Goal: Task Accomplishment & Management: Use online tool/utility

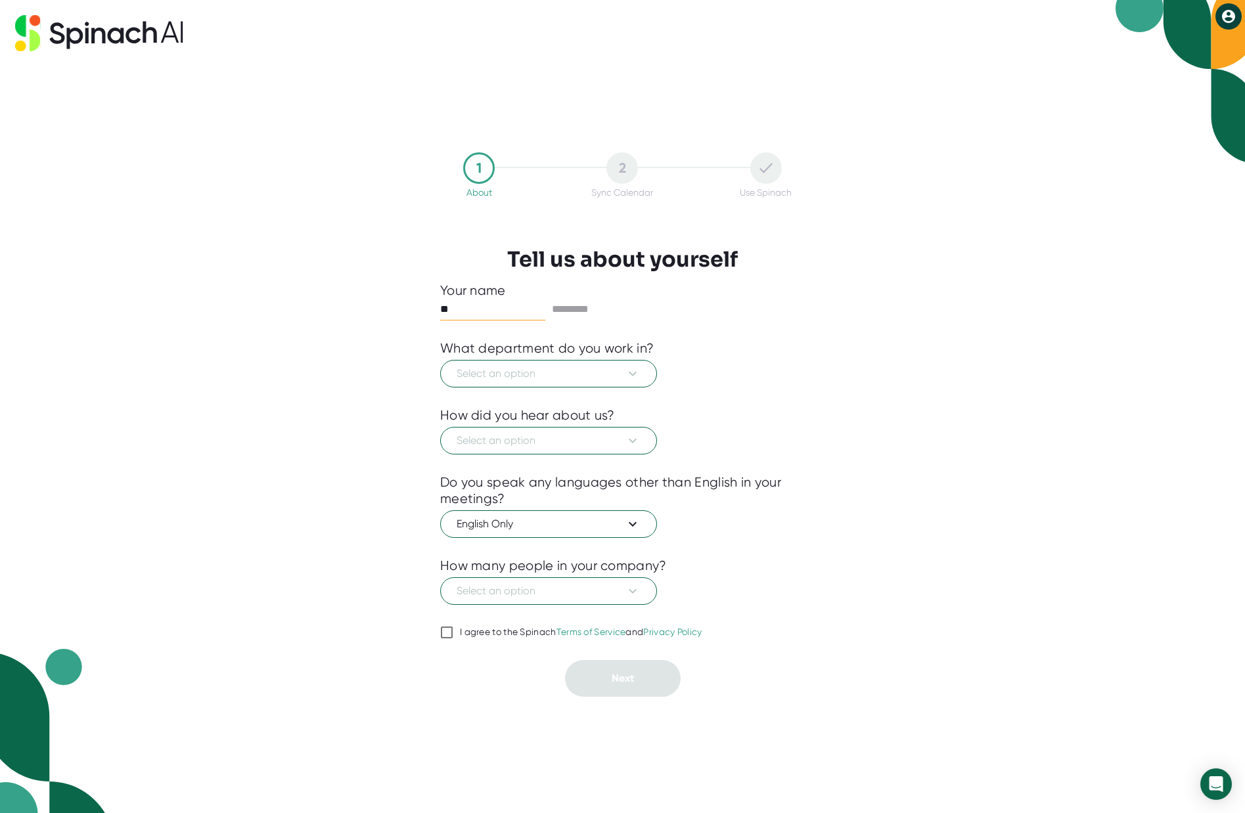
type input "*"
type input "********"
click at [593, 313] on input "text" at bounding box center [604, 309] width 105 height 21
type input "********"
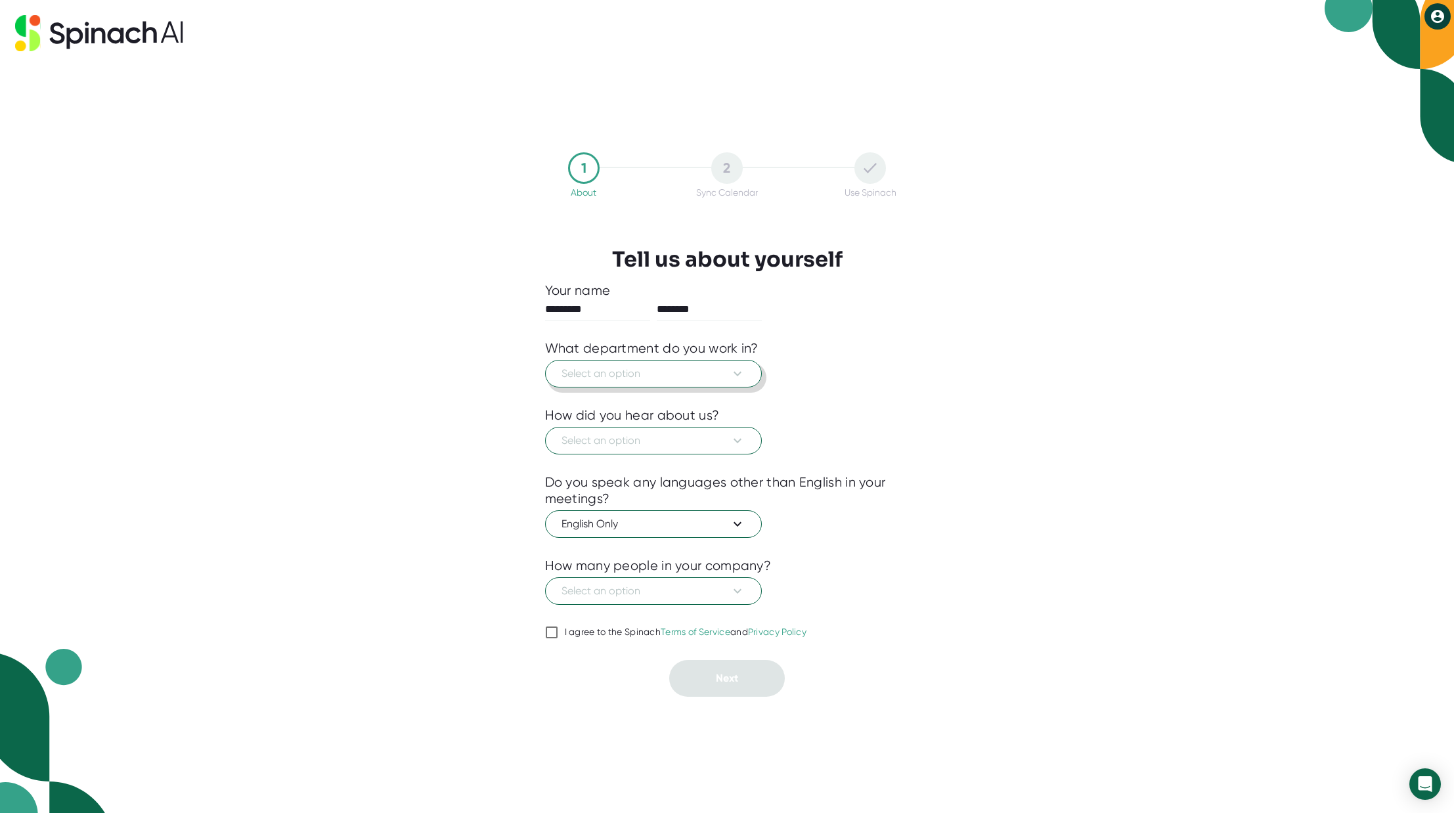
click at [667, 371] on span "Select an option" at bounding box center [654, 374] width 184 height 16
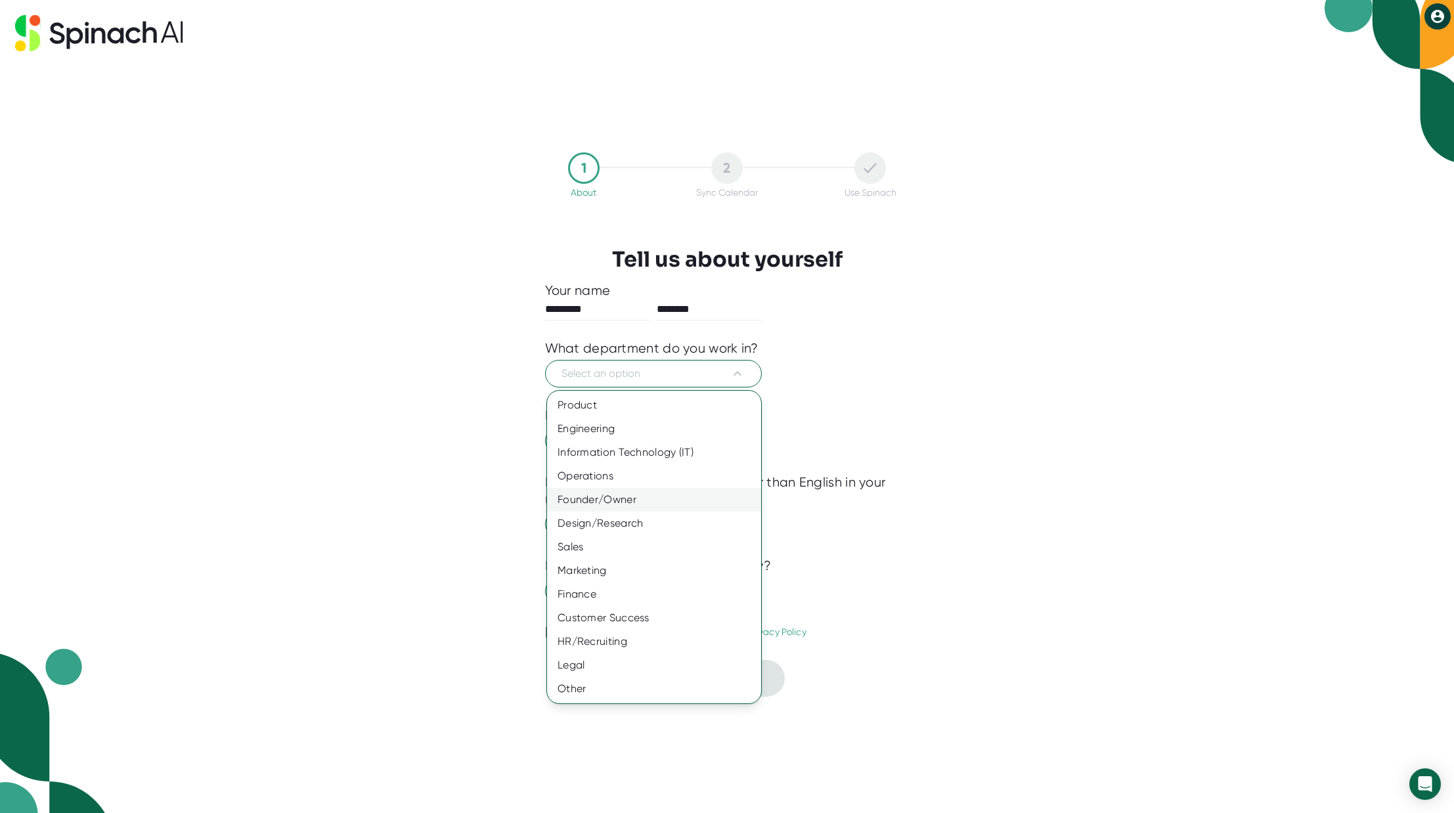
click at [668, 495] on div "Founder/Owner" at bounding box center [654, 500] width 214 height 24
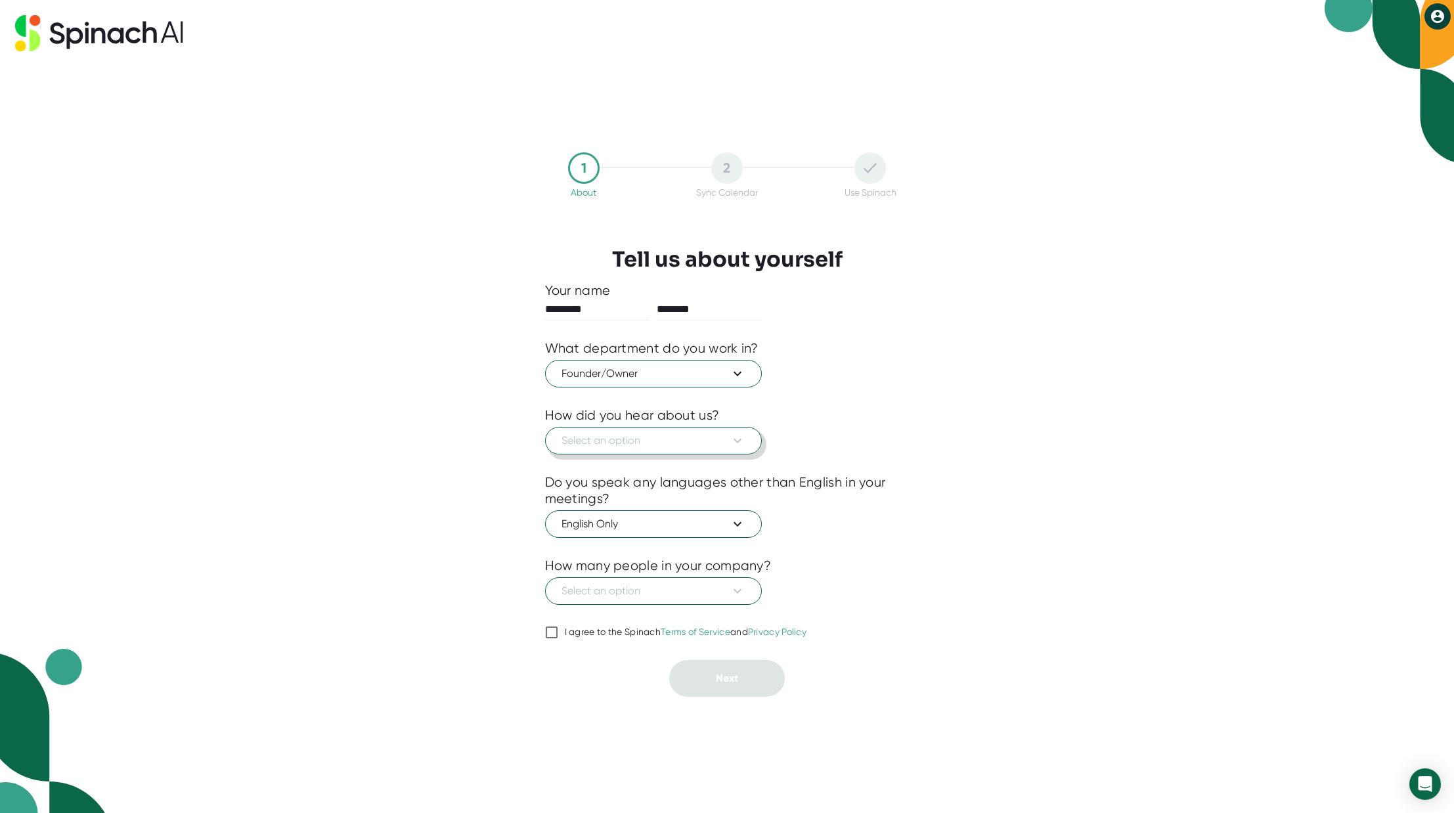
click at [649, 430] on button "Select an option" at bounding box center [653, 441] width 217 height 28
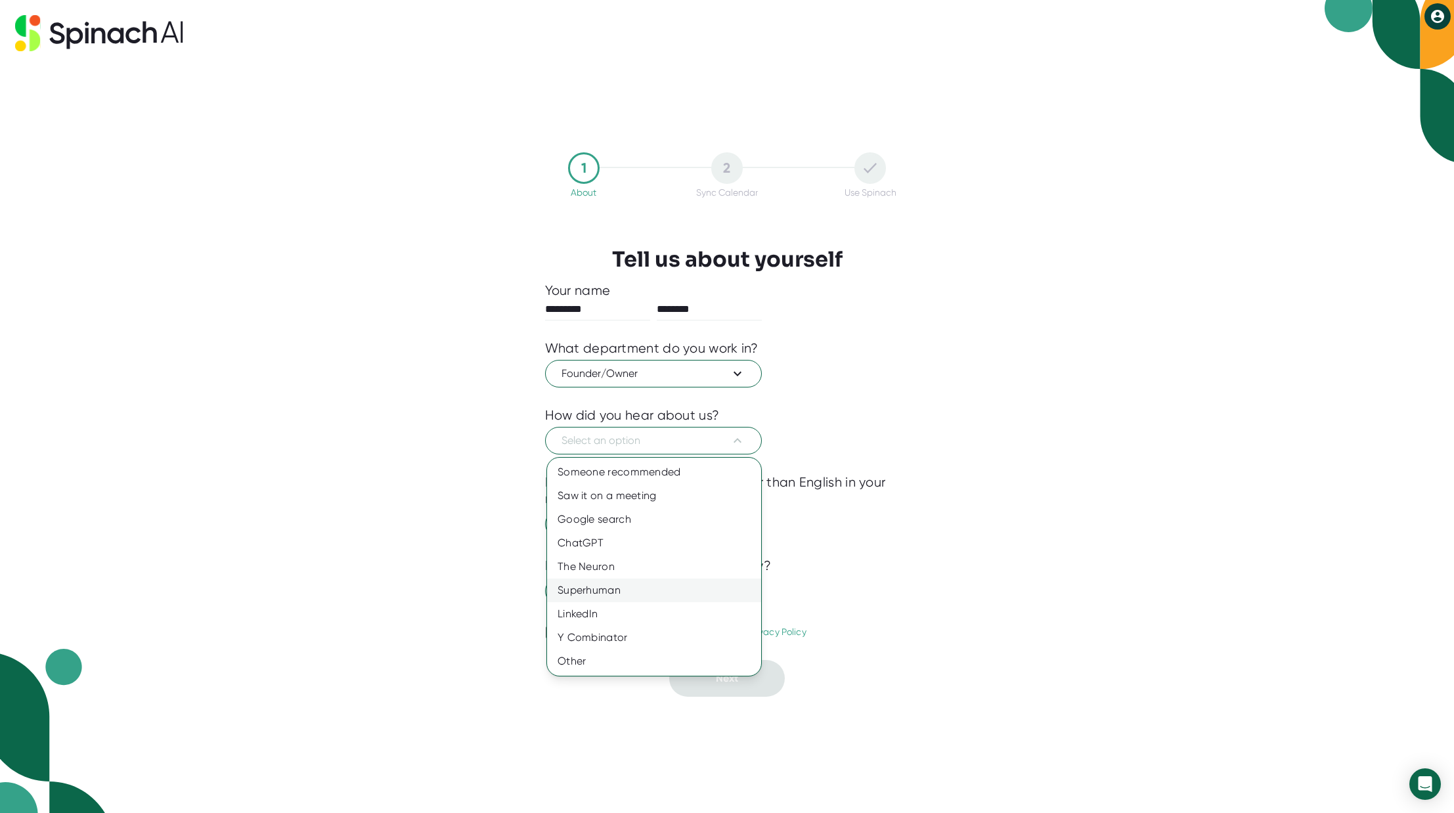
click at [620, 598] on div "Superhuman" at bounding box center [654, 591] width 214 height 24
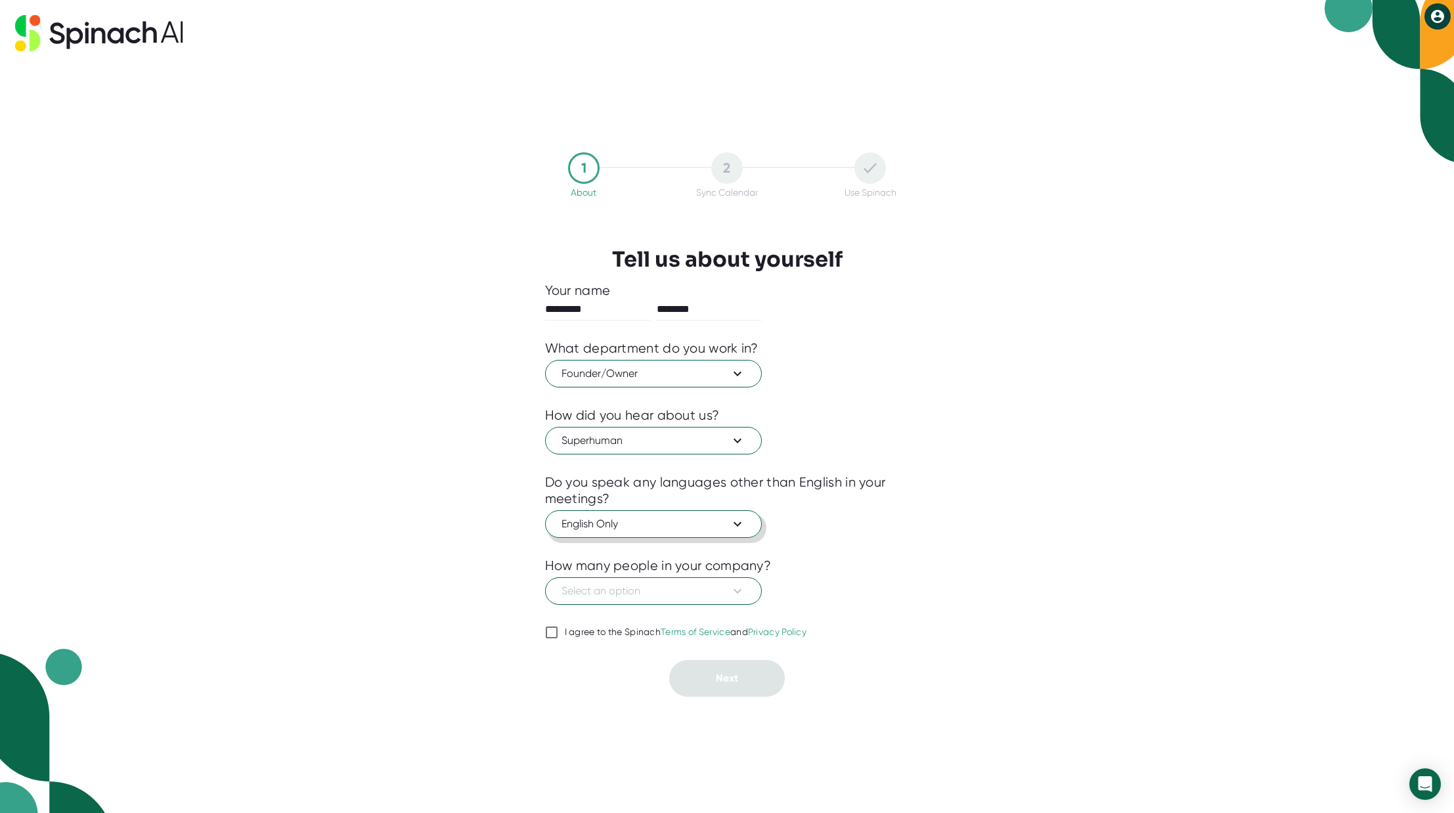
click at [640, 518] on span "English Only" at bounding box center [654, 524] width 184 height 16
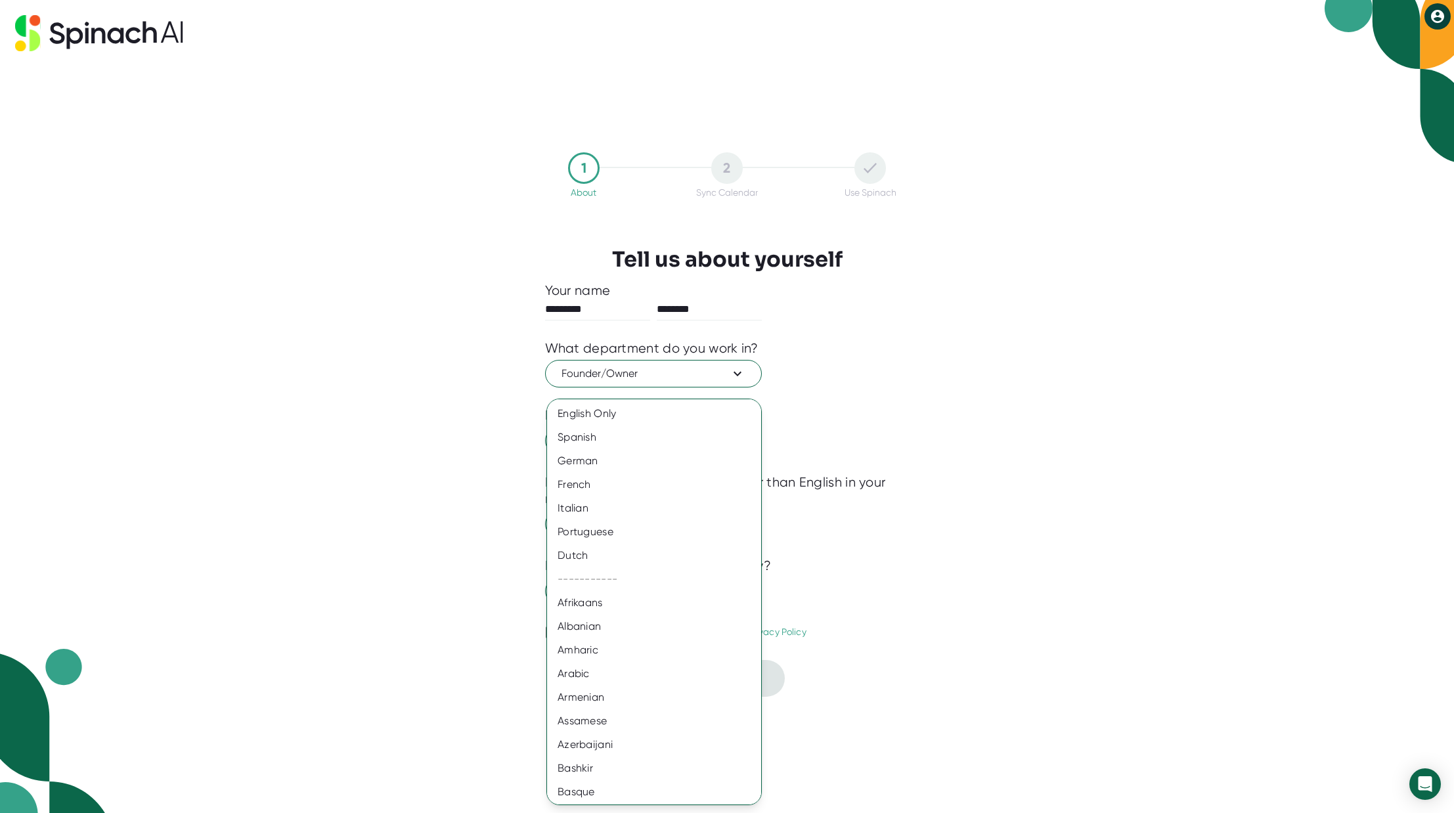
click at [917, 561] on div at bounding box center [727, 406] width 1454 height 813
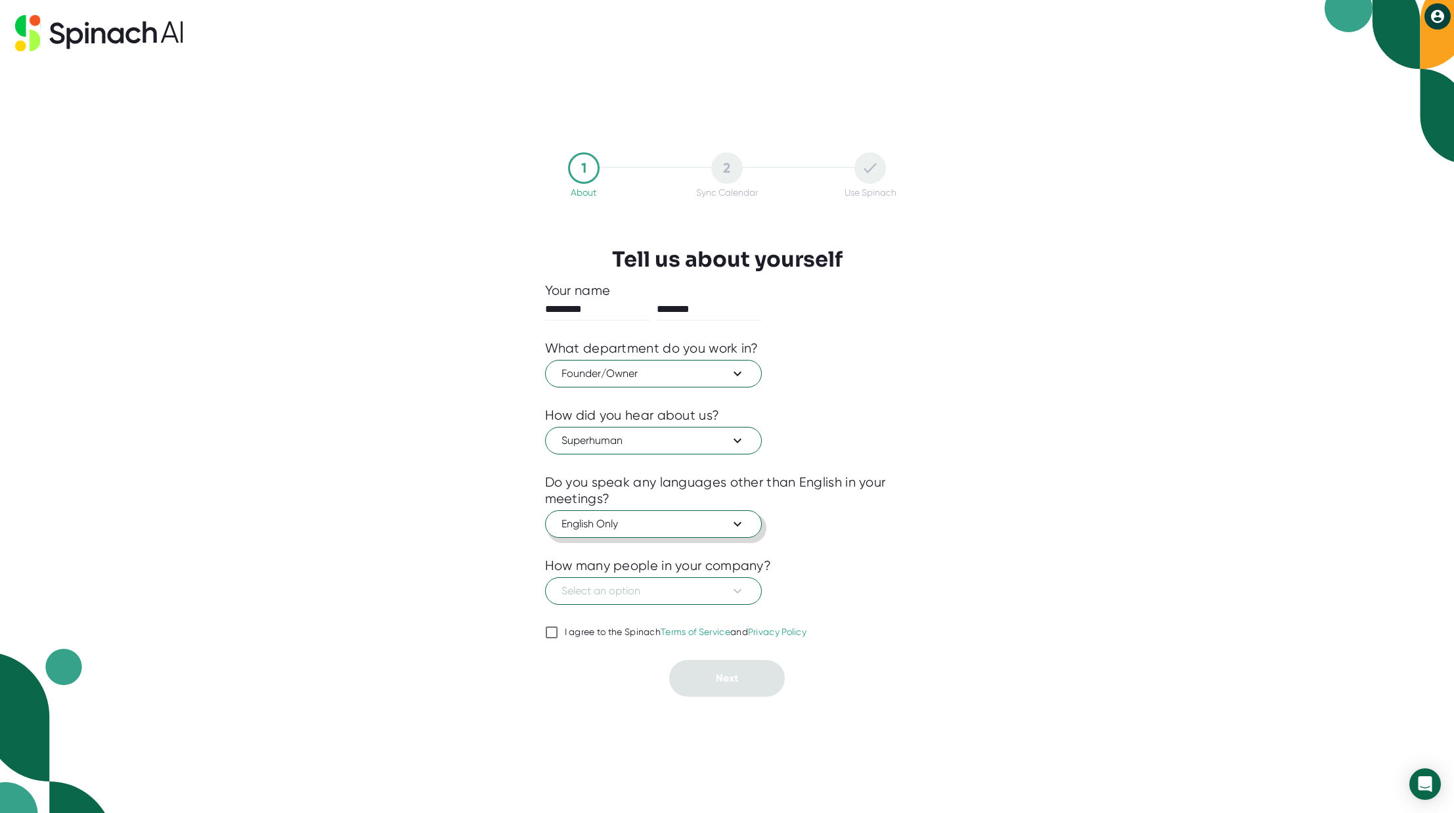
click at [738, 525] on icon at bounding box center [738, 523] width 8 height 5
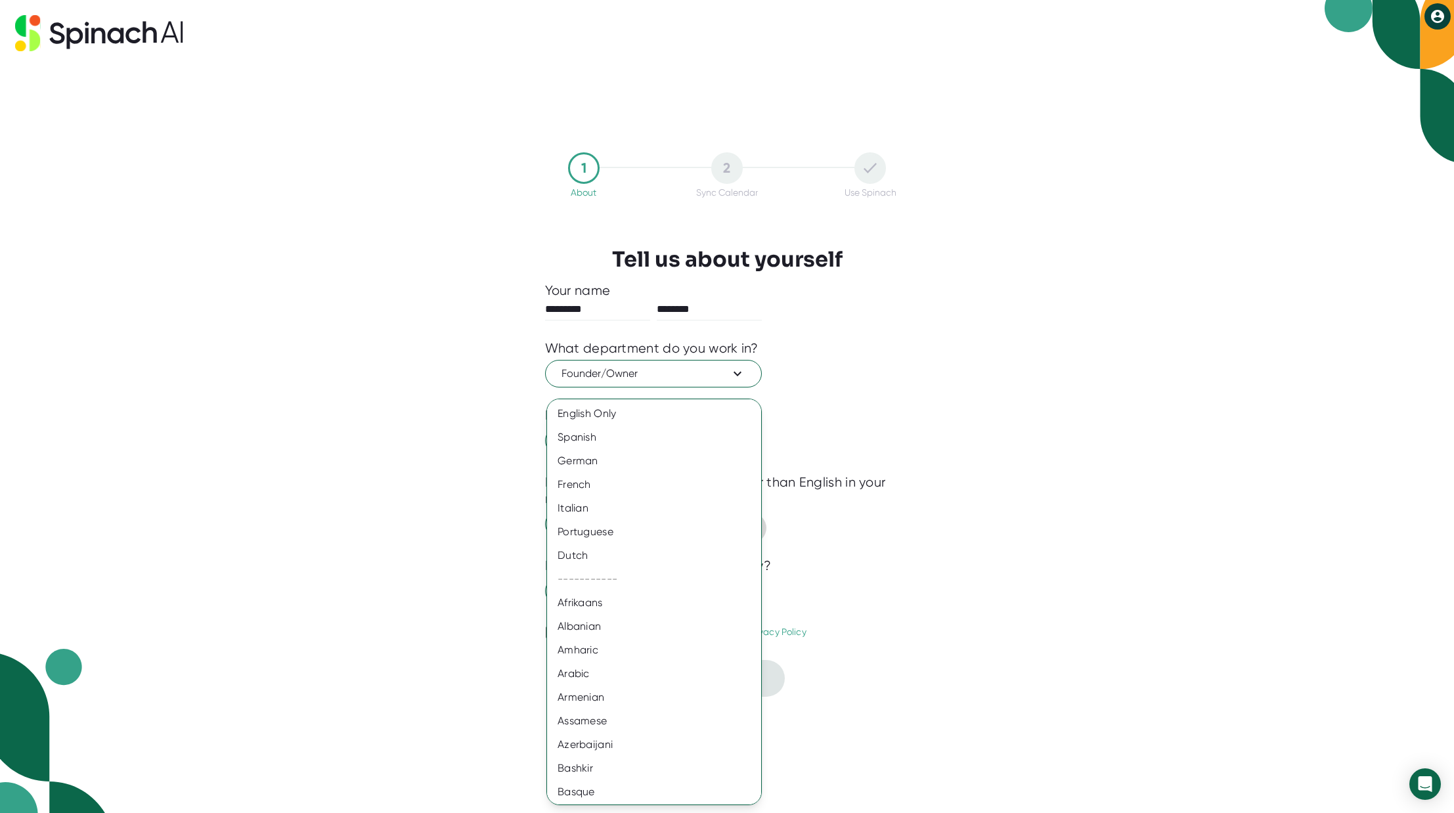
click at [738, 525] on div "Portuguese" at bounding box center [654, 532] width 214 height 24
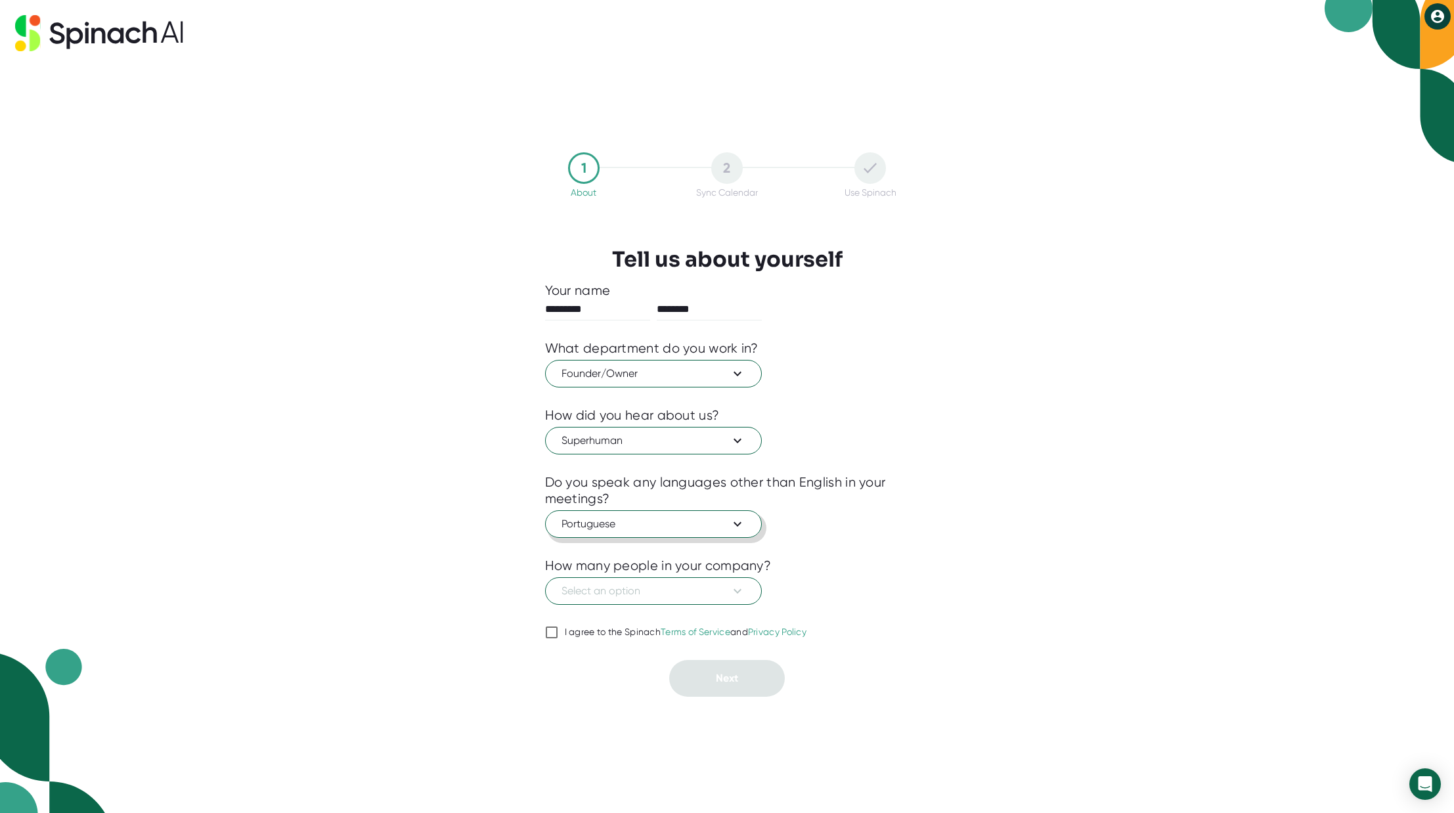
click at [738, 525] on icon at bounding box center [738, 523] width 8 height 5
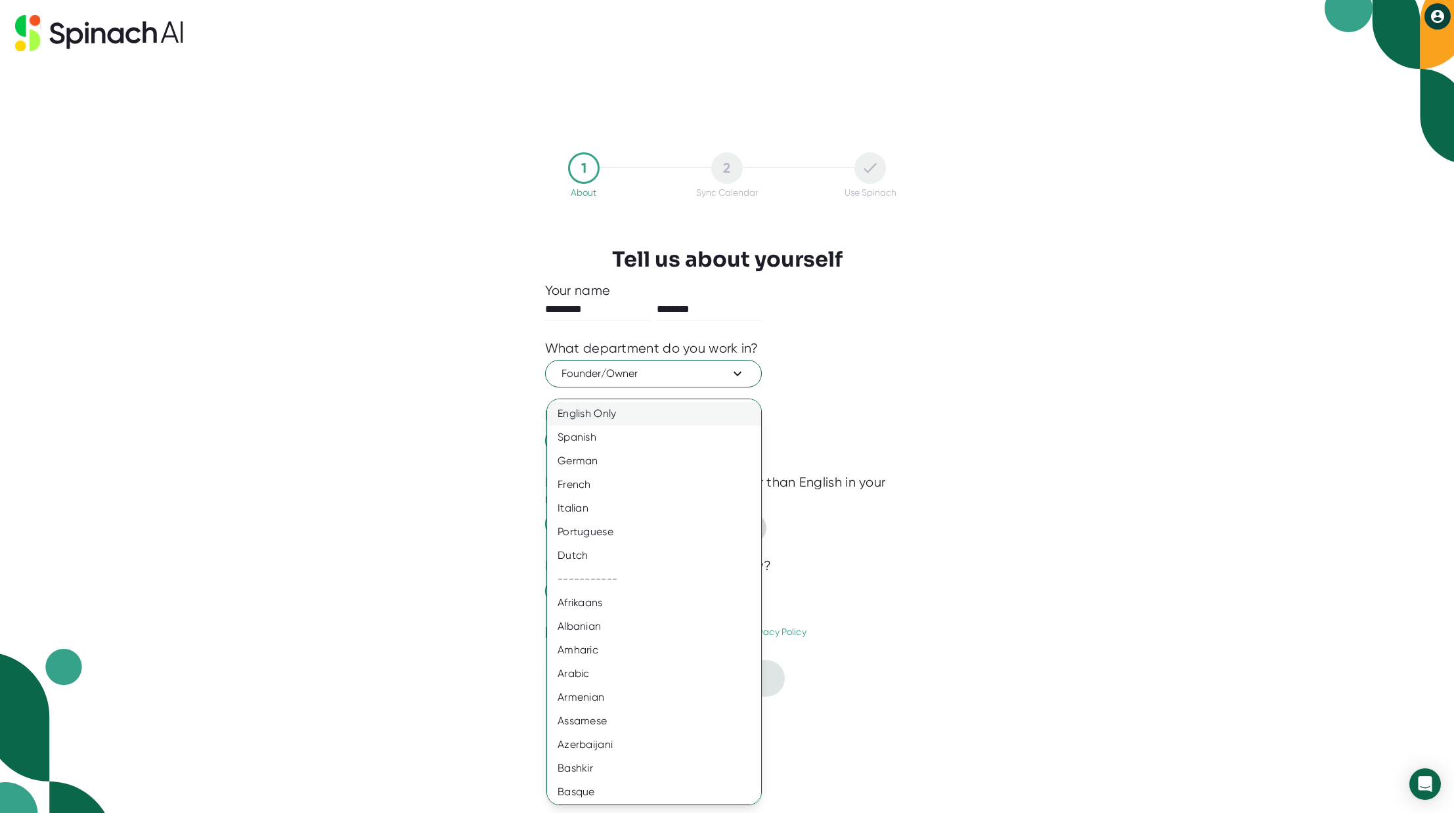
click at [717, 410] on div "English Only" at bounding box center [654, 414] width 214 height 24
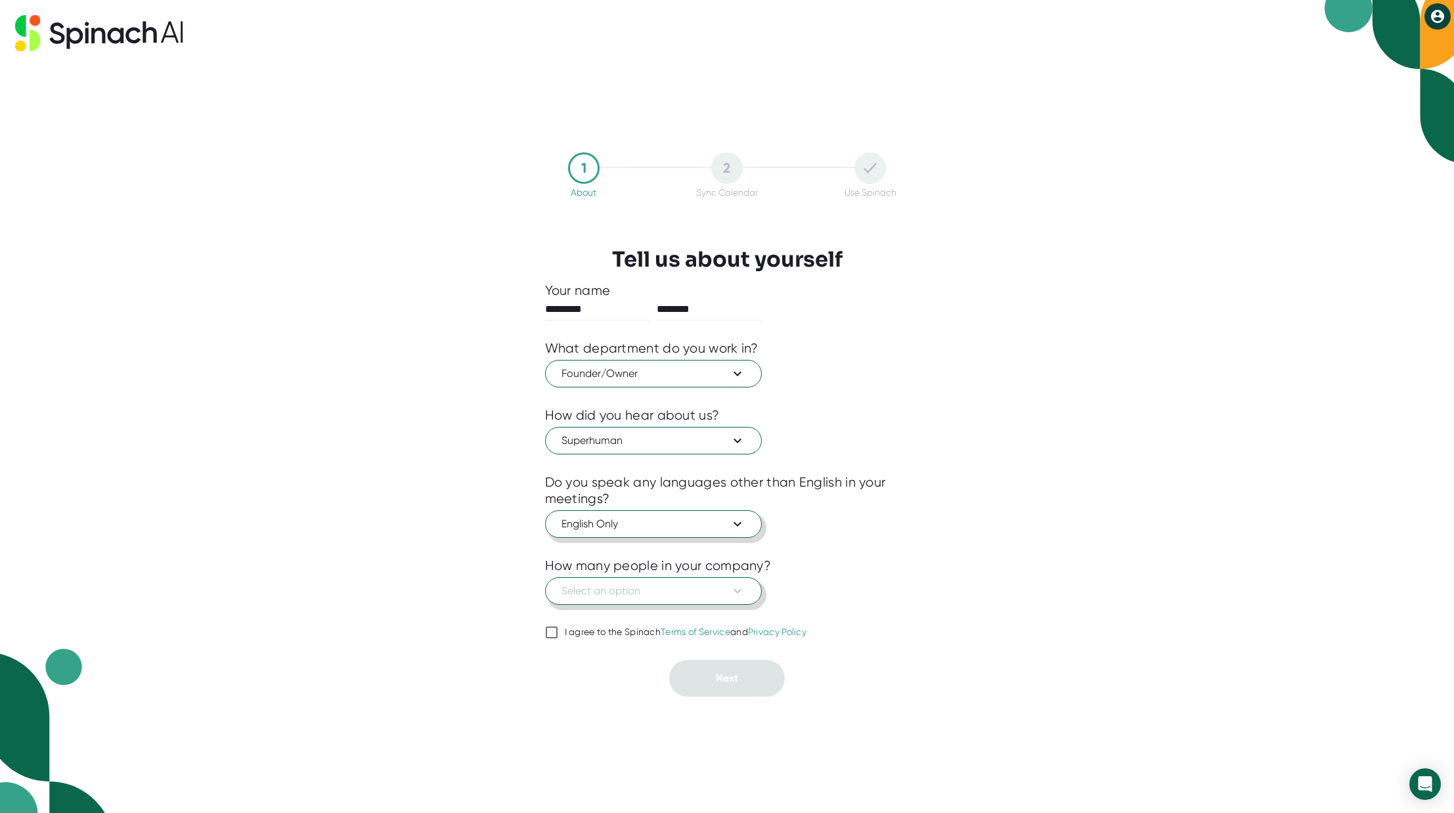
click at [742, 593] on icon at bounding box center [738, 591] width 16 height 16
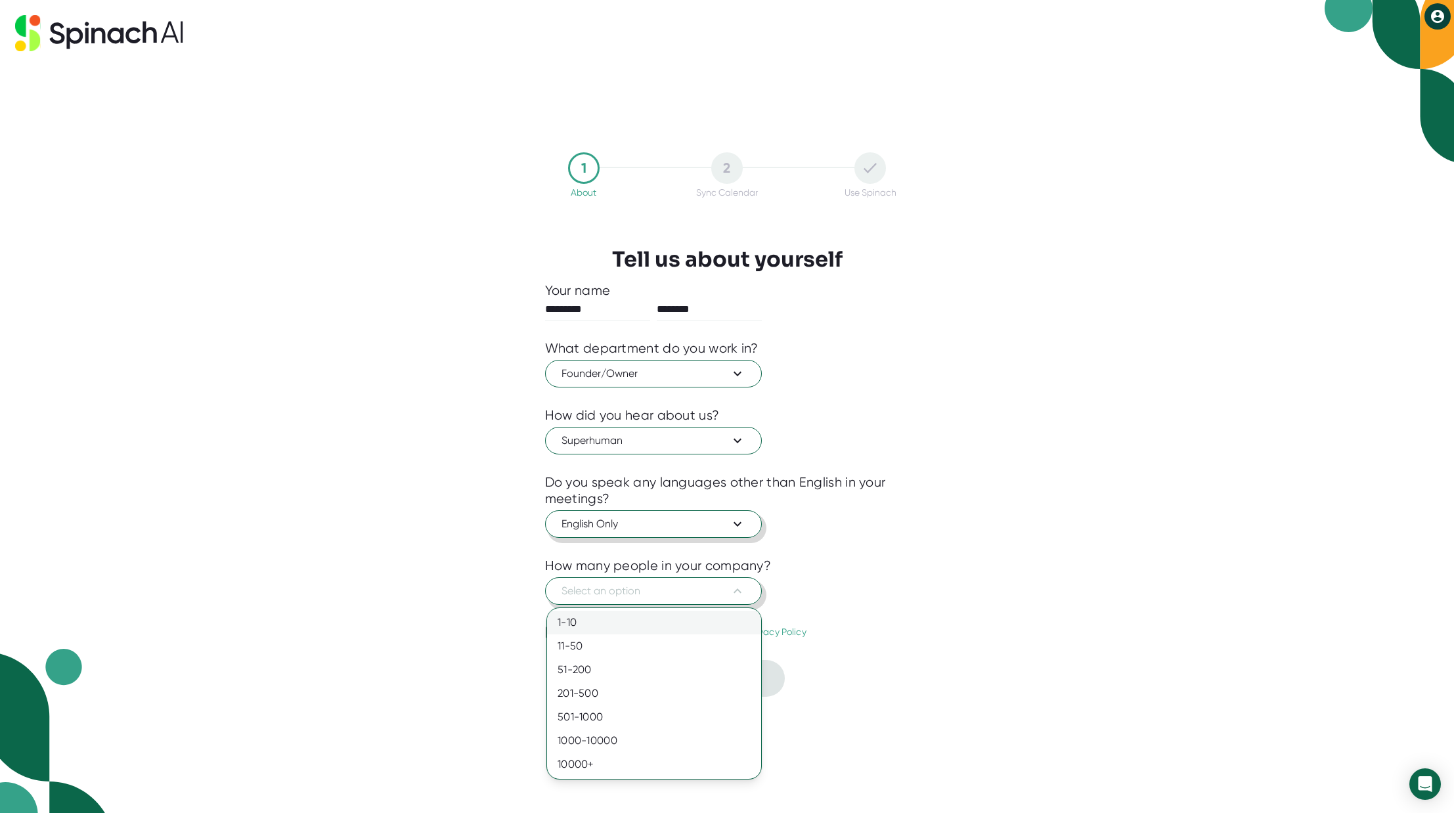
click at [723, 617] on div "1-10" at bounding box center [654, 623] width 214 height 24
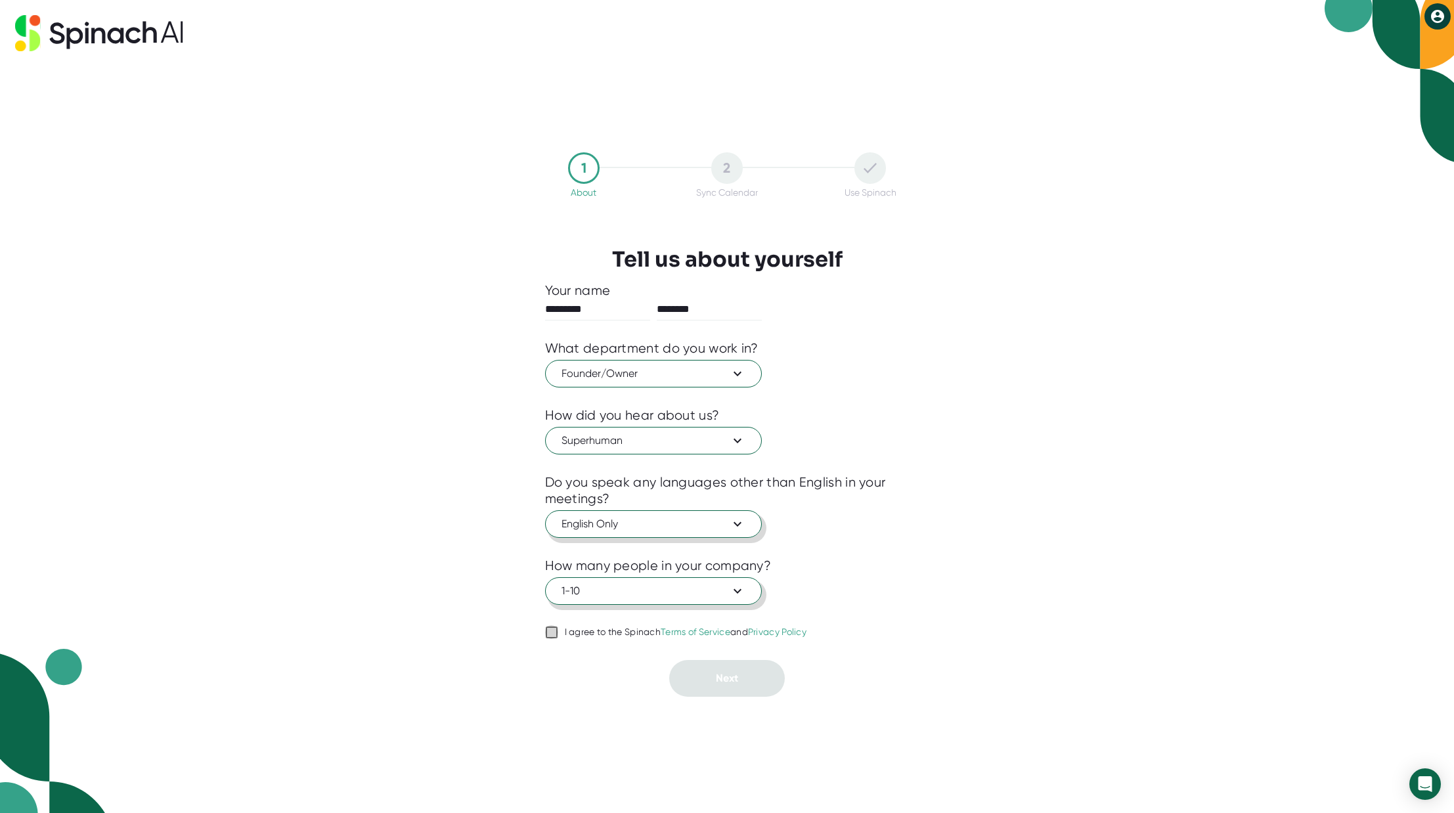
click at [557, 633] on input "I agree to the Spinach Terms of Service and Privacy Policy" at bounding box center [551, 633] width 13 height 16
checkbox input "true"
click at [741, 680] on button "Next" at bounding box center [727, 678] width 116 height 37
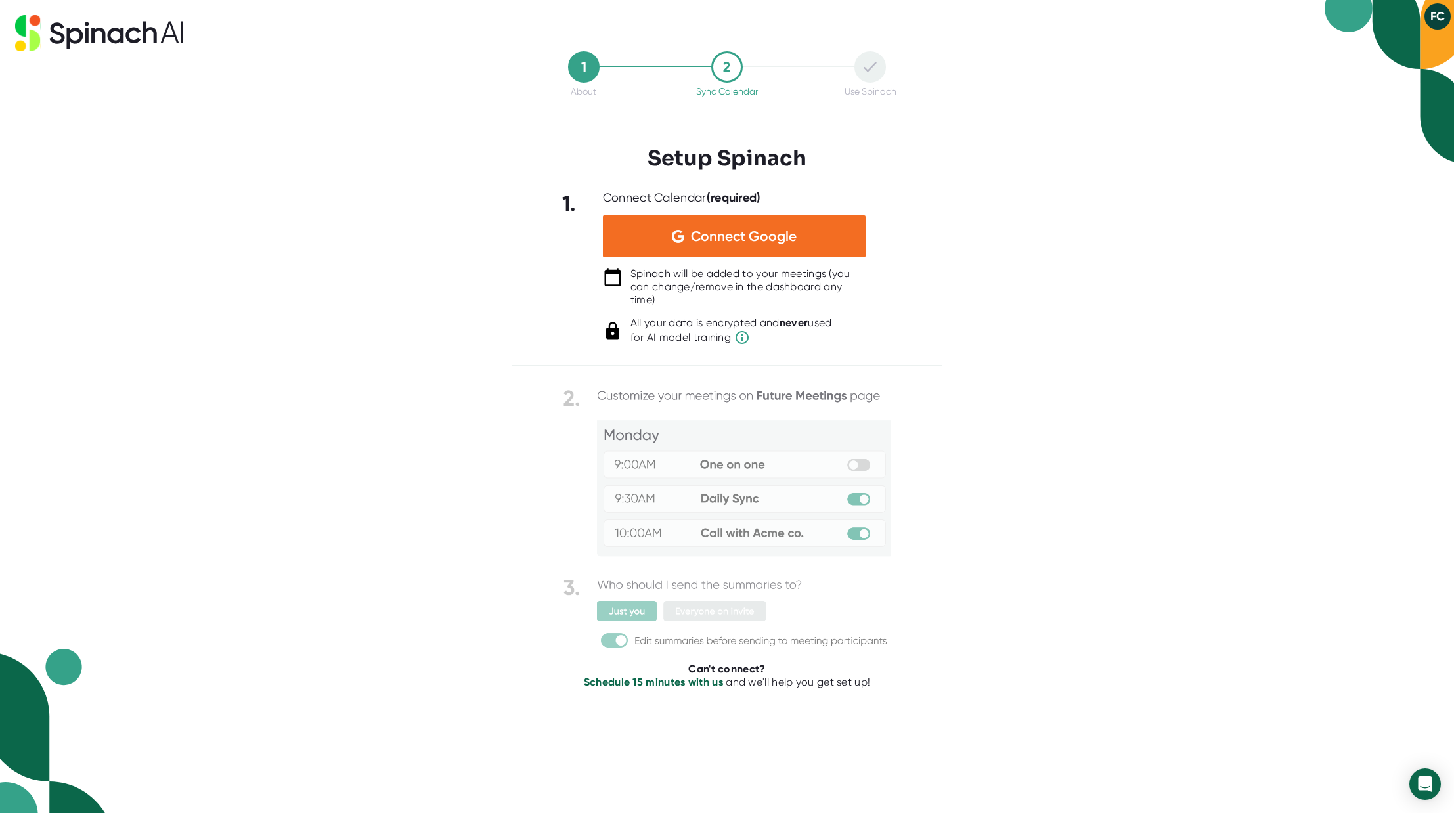
click at [864, 468] on img at bounding box center [727, 519] width 328 height 267
click at [752, 245] on div "Connect Google" at bounding box center [734, 236] width 263 height 42
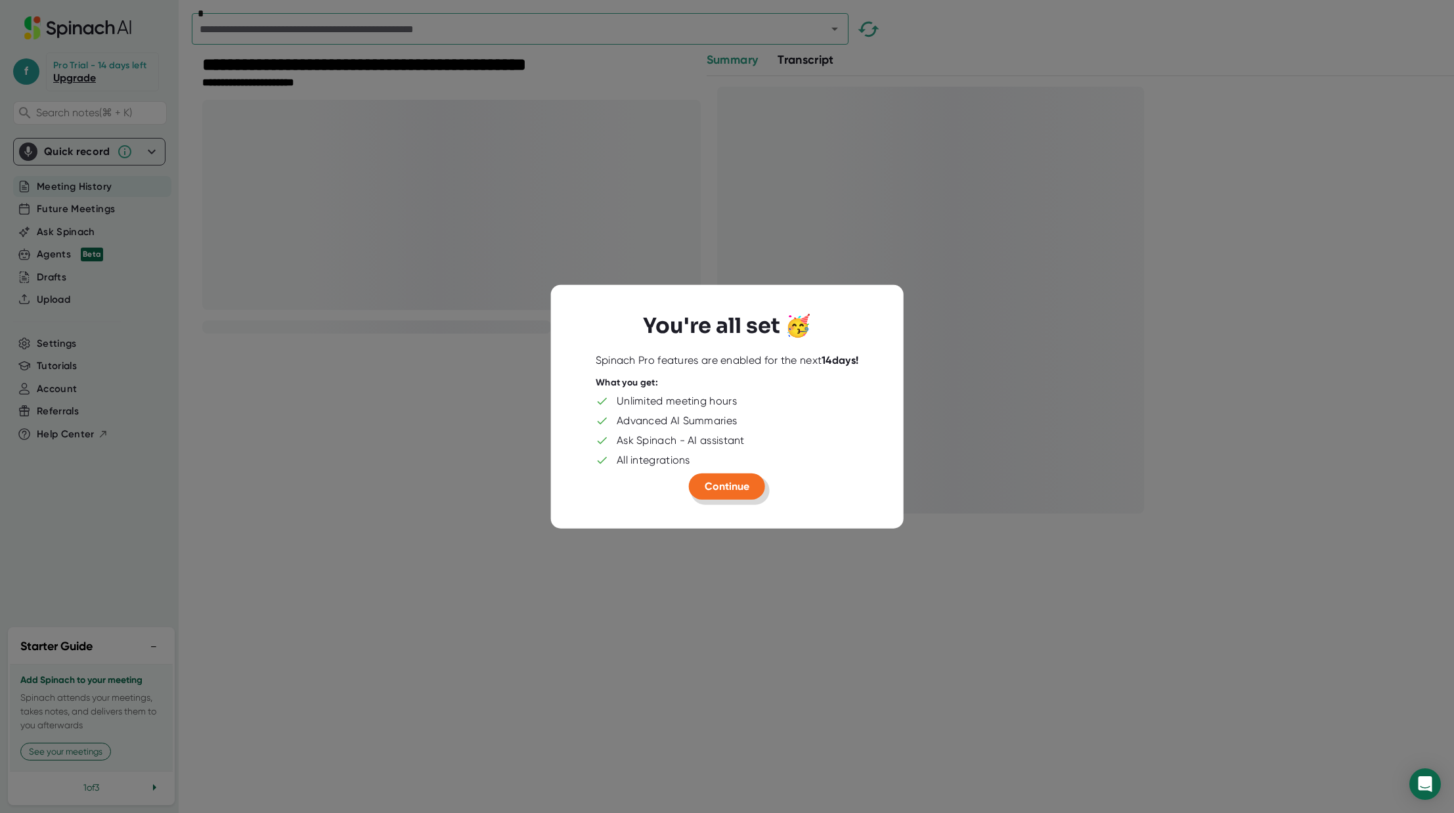
click at [755, 478] on button "Continue" at bounding box center [727, 487] width 76 height 26
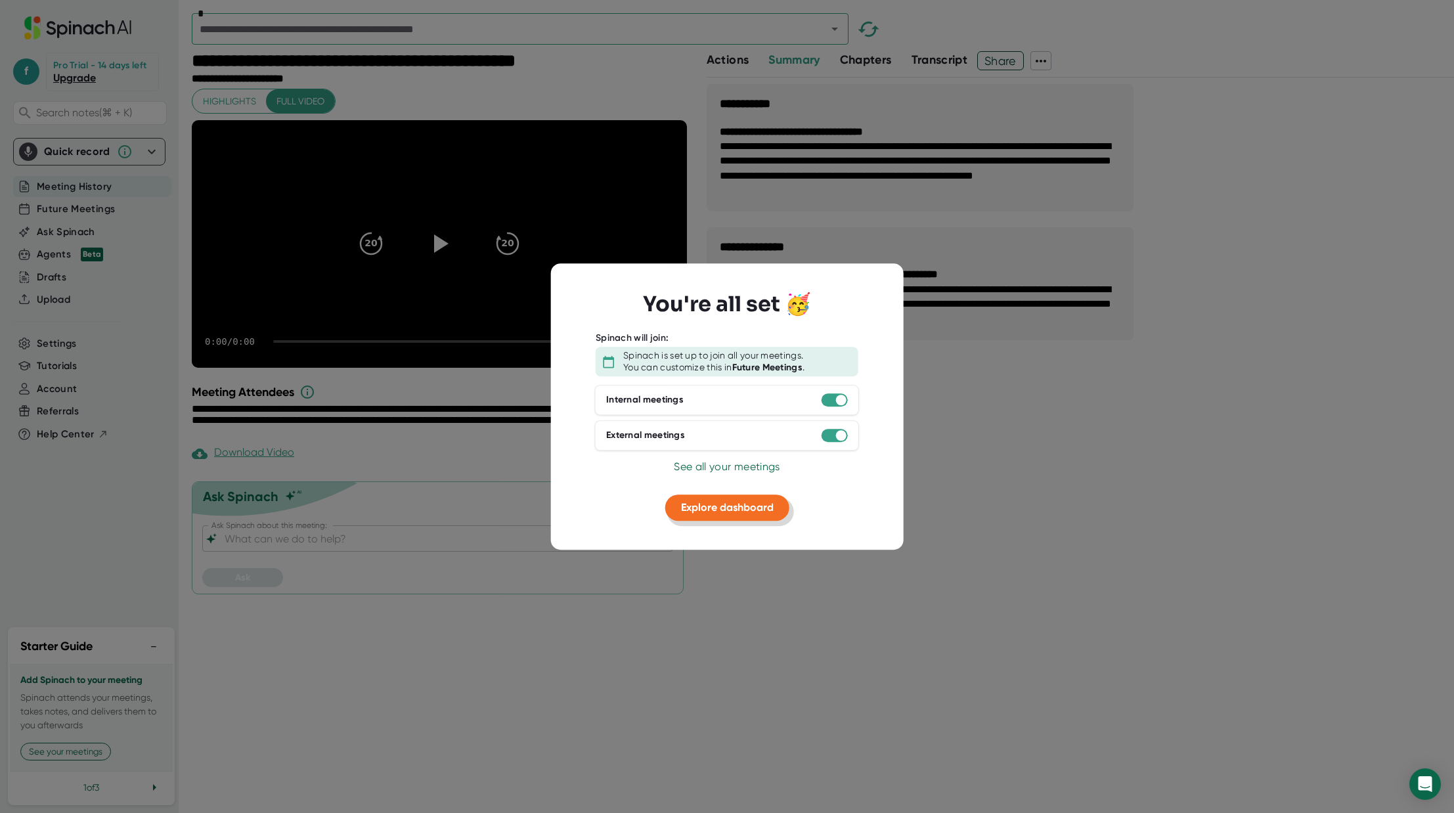
click at [740, 510] on span "Explore dashboard" at bounding box center [727, 507] width 93 height 12
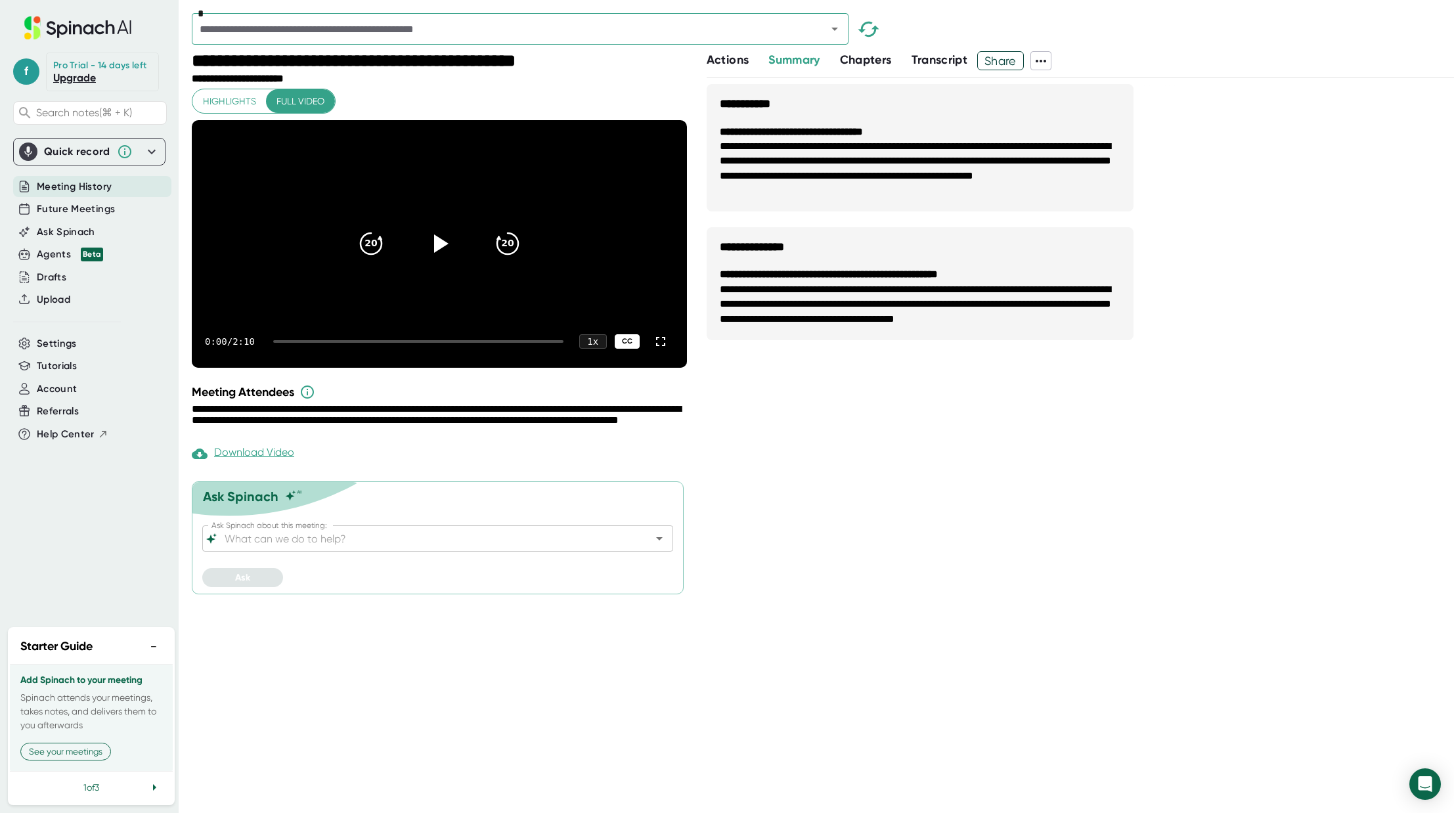
click at [627, 349] on div "CC" at bounding box center [627, 341] width 25 height 15
click at [438, 254] on icon at bounding box center [440, 243] width 15 height 19
click at [439, 260] on icon at bounding box center [439, 243] width 33 height 33
click at [434, 548] on input "Ask Spinach about this meeting:" at bounding box center [426, 538] width 409 height 18
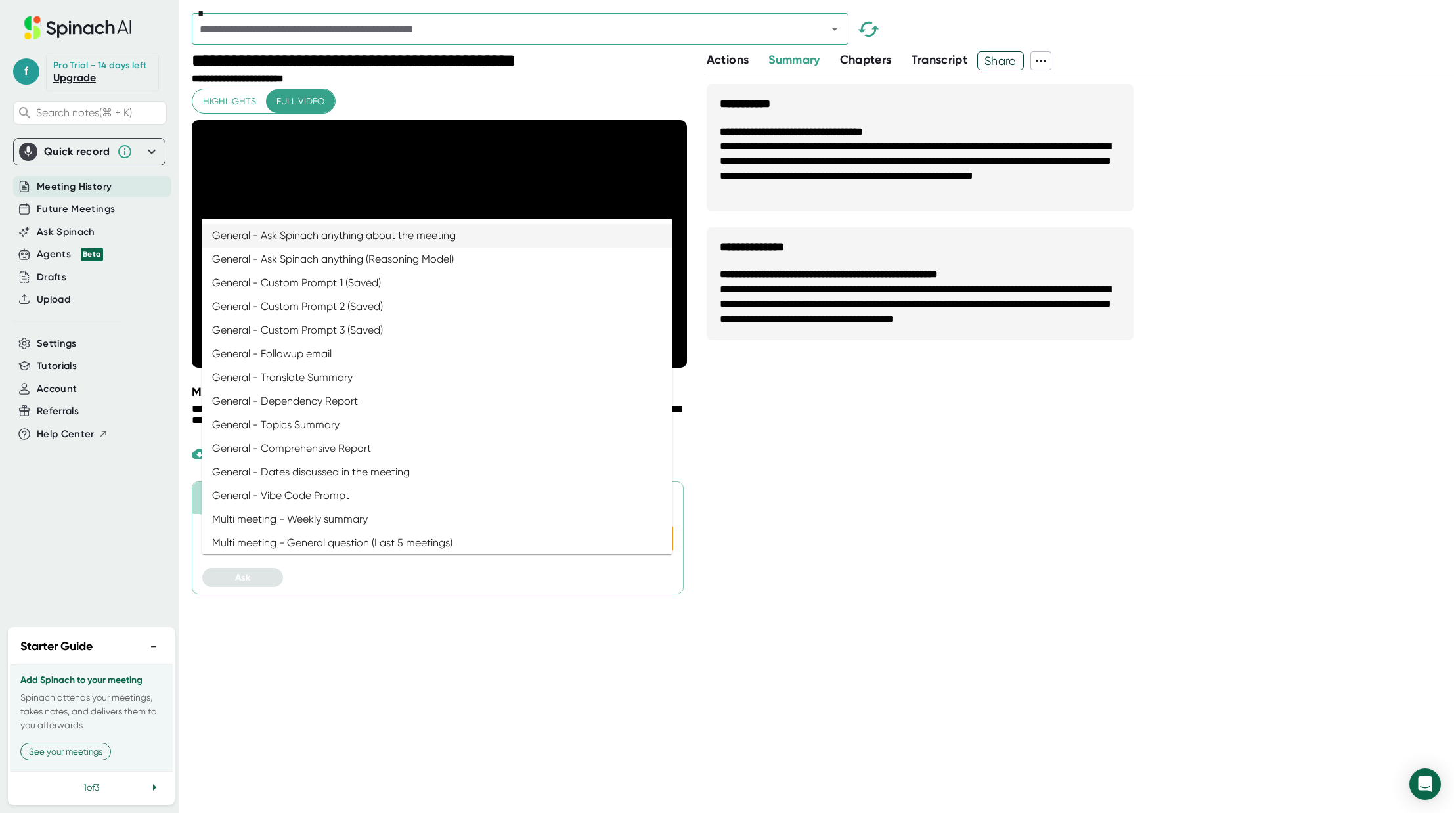
click at [472, 238] on li "General - Ask Spinach anything about the meeting" at bounding box center [437, 236] width 471 height 24
type input "General - Ask Spinach anything about the meeting"
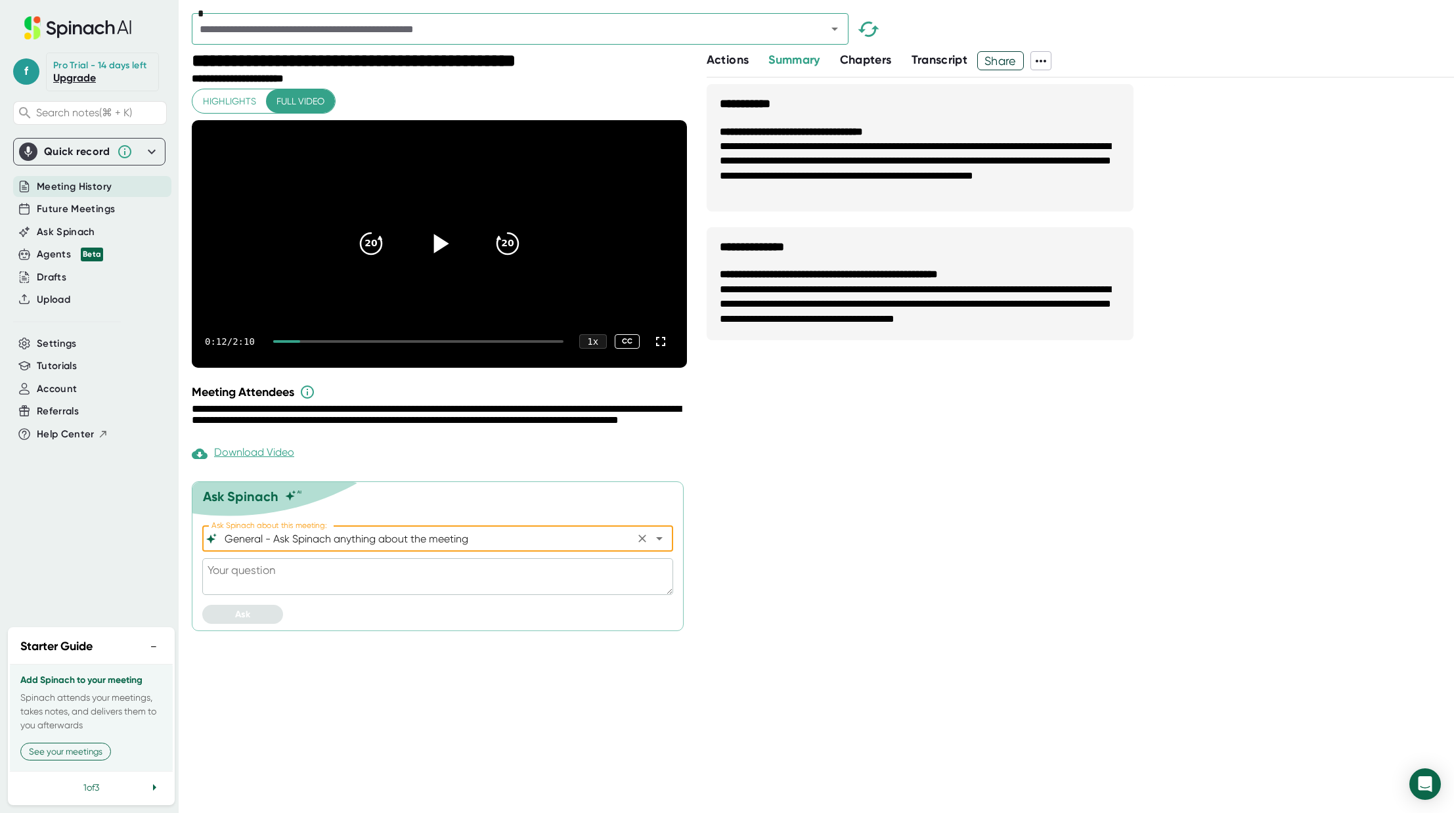
click at [755, 525] on div "**********" at bounding box center [1080, 445] width 747 height 735
click at [445, 254] on icon at bounding box center [440, 243] width 15 height 19
click at [298, 343] on div at bounding box center [292, 341] width 38 height 3
click at [329, 343] on div at bounding box center [418, 341] width 290 height 3
click at [444, 254] on icon at bounding box center [439, 243] width 16 height 19
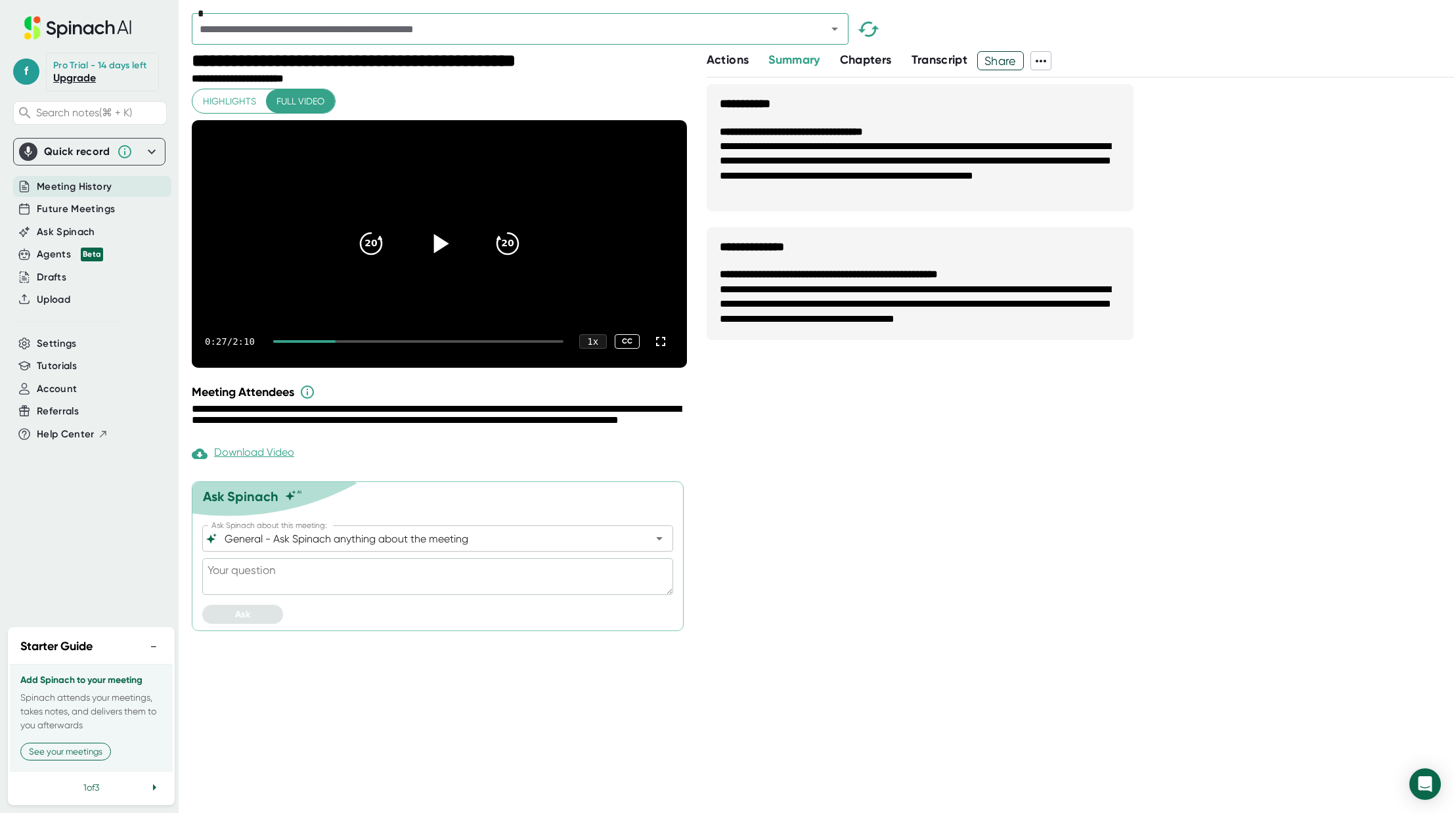
type textarea "x"
